Goal: Information Seeking & Learning: Learn about a topic

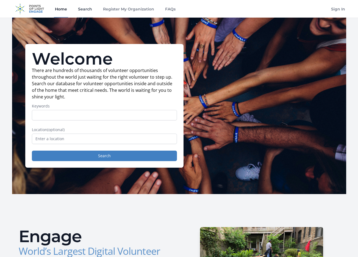
click at [82, 9] on link "Search" at bounding box center [85, 9] width 16 height 18
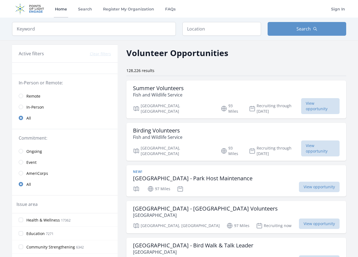
click at [55, 7] on link "Home" at bounding box center [61, 9] width 14 height 18
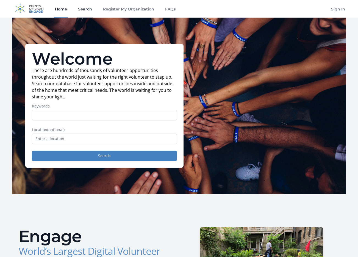
click at [83, 5] on link "Search" at bounding box center [85, 9] width 16 height 18
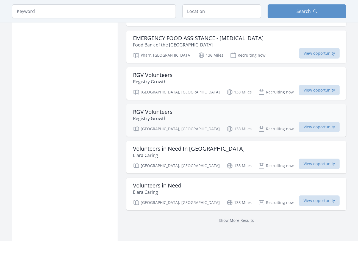
scroll to position [651, 0]
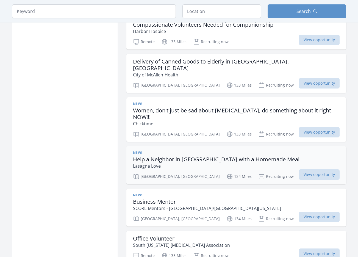
scroll to position [1051, 0]
click at [244, 107] on h3 "Women, don't just be sad about [MEDICAL_DATA], do something about it right NOW!…" at bounding box center [236, 113] width 206 height 13
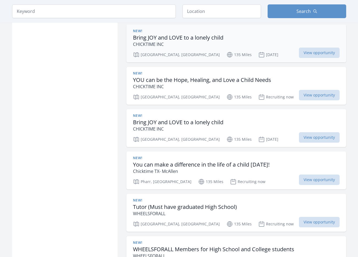
scroll to position [1344, 0]
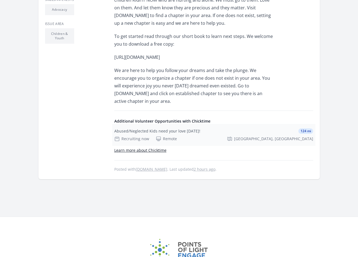
scroll to position [302, 0]
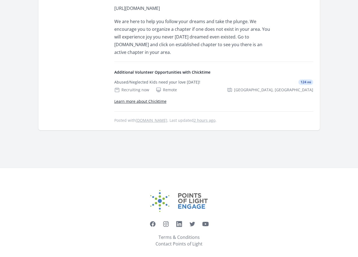
click at [155, 99] on link "Learn more about Chicktime" at bounding box center [140, 101] width 52 height 5
